Goal: Task Accomplishment & Management: Manage account settings

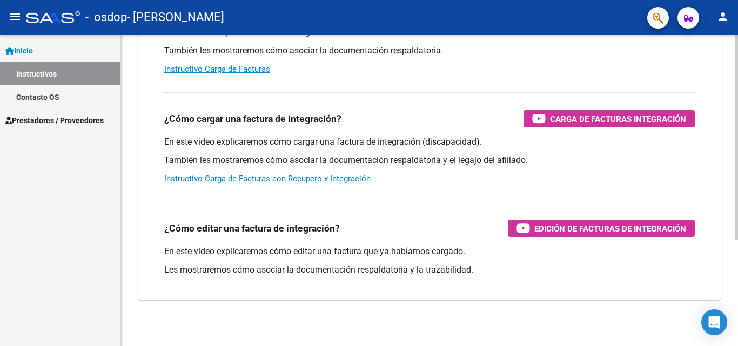
scroll to position [162, 0]
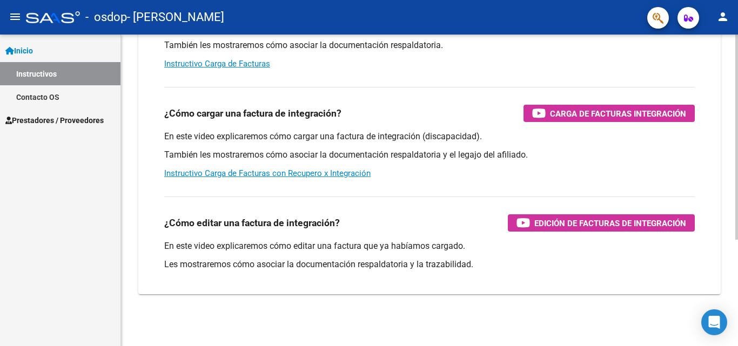
click at [737, 269] on div at bounding box center [736, 243] width 3 height 205
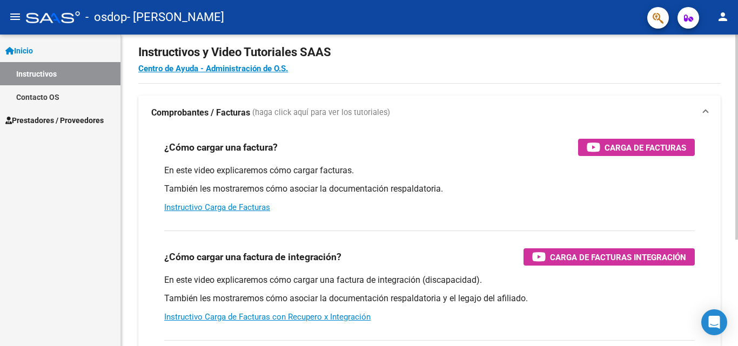
scroll to position [12, 0]
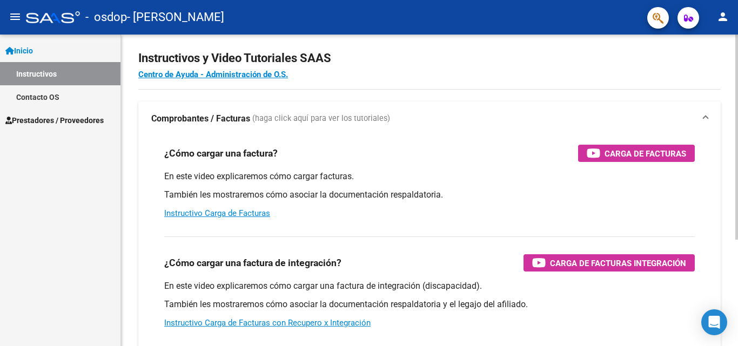
click at [736, 171] on div at bounding box center [736, 145] width 3 height 205
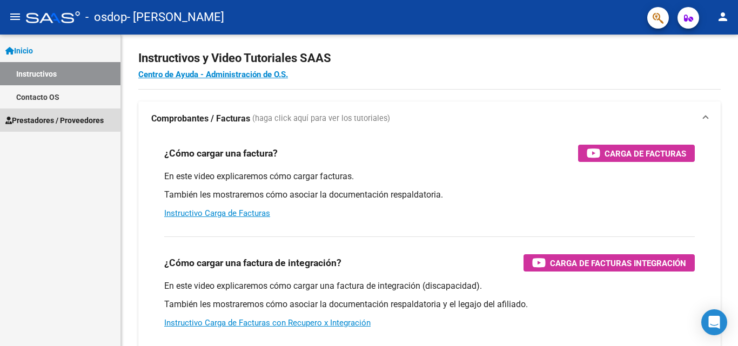
click at [46, 119] on span "Prestadores / Proveedores" at bounding box center [54, 120] width 98 height 12
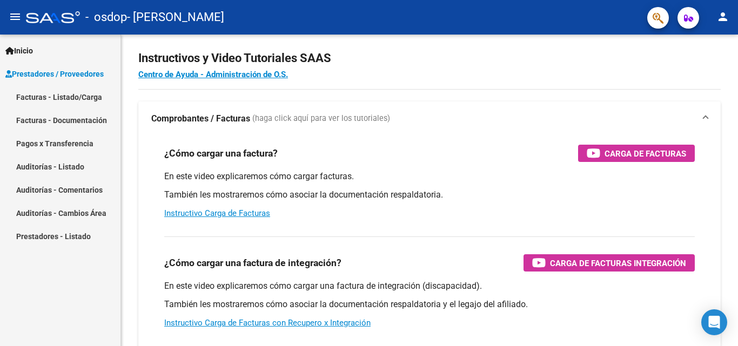
click at [60, 123] on link "Facturas - Documentación" at bounding box center [60, 120] width 120 height 23
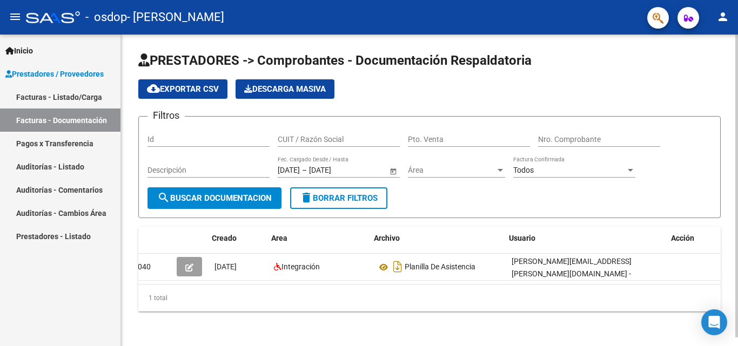
scroll to position [0, 12]
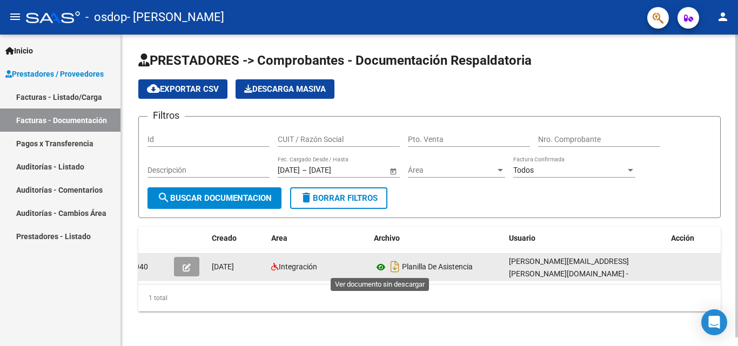
click at [380, 268] on icon at bounding box center [381, 267] width 14 height 13
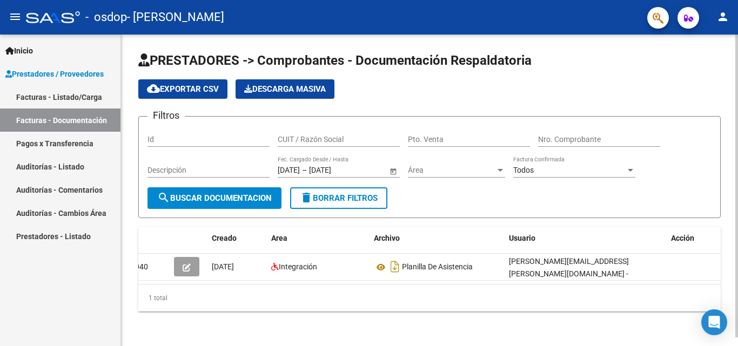
scroll to position [0, 0]
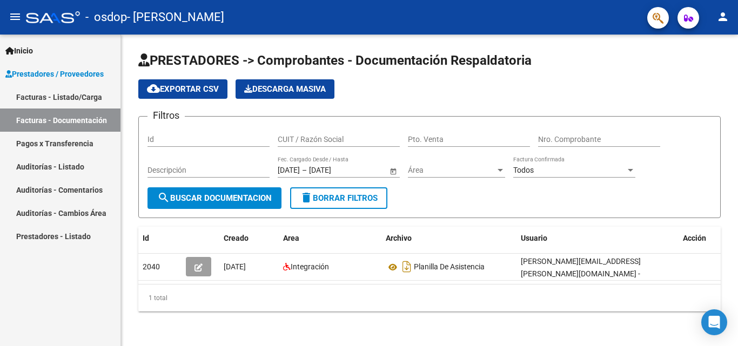
click at [64, 238] on link "Prestadores - Listado" at bounding box center [60, 236] width 120 height 23
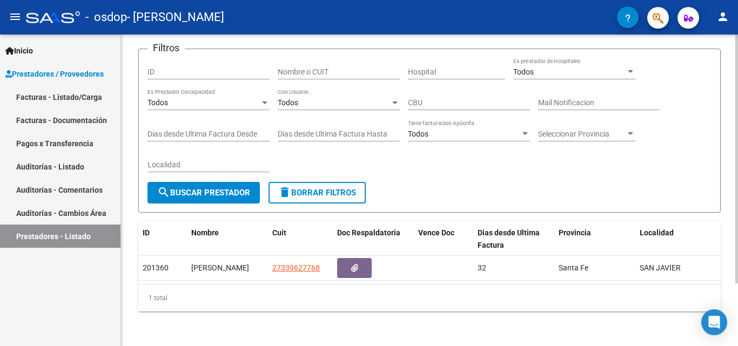
scroll to position [78, 0]
click at [737, 271] on div at bounding box center [736, 221] width 3 height 249
click at [71, 118] on link "Facturas - Documentación" at bounding box center [60, 120] width 120 height 23
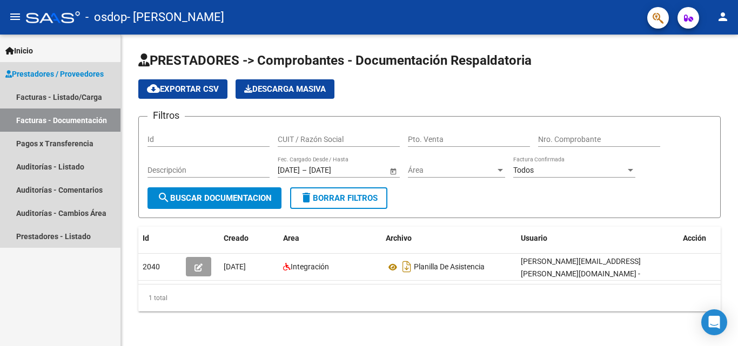
click at [37, 70] on span "Prestadores / Proveedores" at bounding box center [54, 74] width 98 height 12
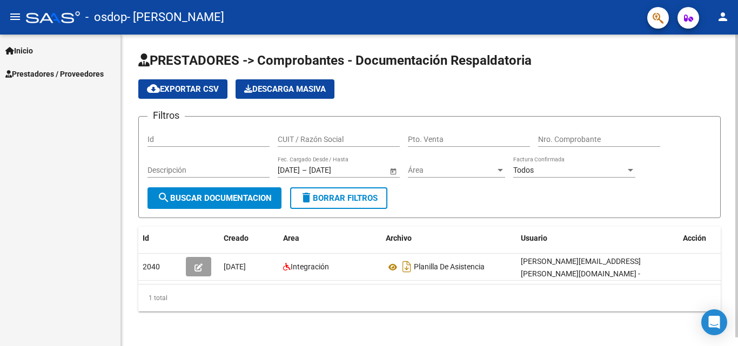
scroll to position [9, 0]
click at [737, 215] on div at bounding box center [736, 186] width 3 height 303
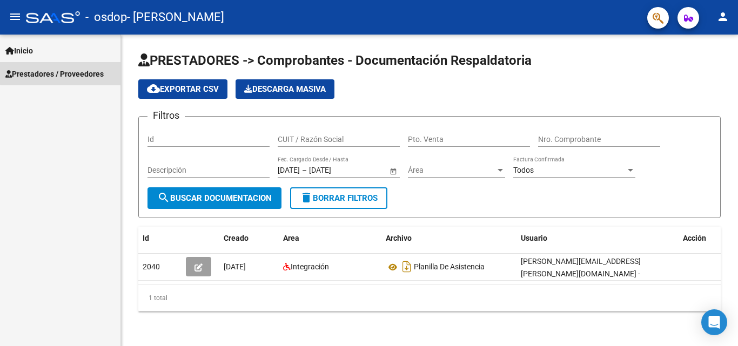
click at [63, 73] on span "Prestadores / Proveedores" at bounding box center [54, 74] width 98 height 12
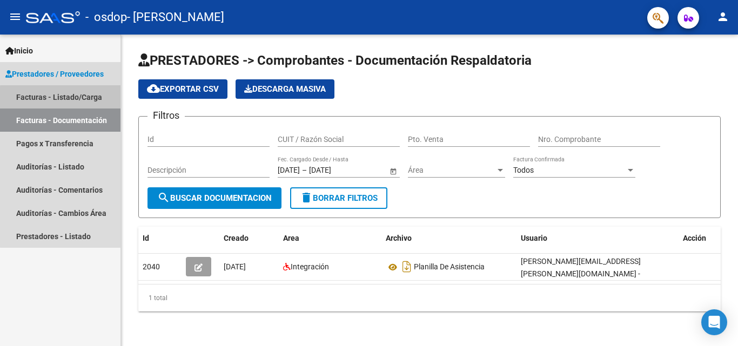
click at [65, 98] on link "Facturas - Listado/Carga" at bounding box center [60, 96] width 120 height 23
